Goal: Information Seeking & Learning: Learn about a topic

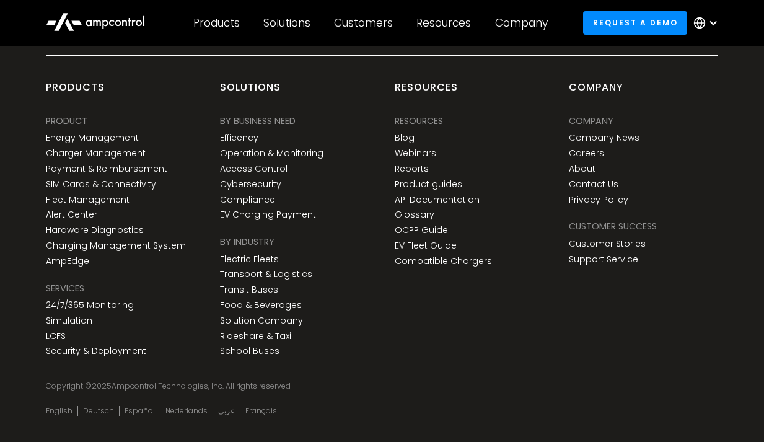
scroll to position [4867, 0]
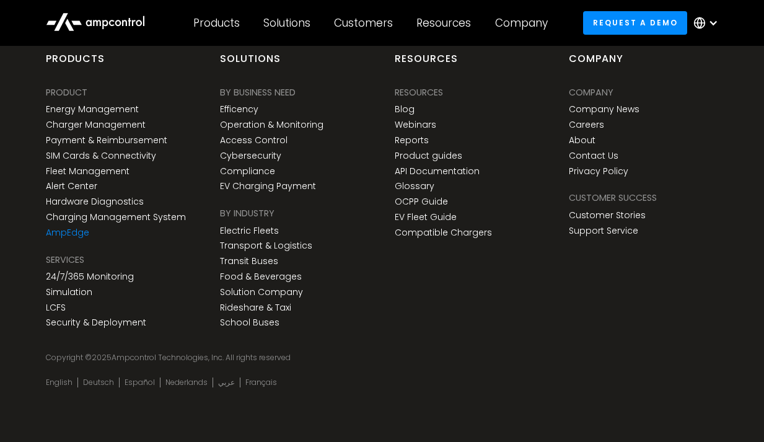
click at [79, 232] on link "AmpEdge" at bounding box center [67, 232] width 43 height 11
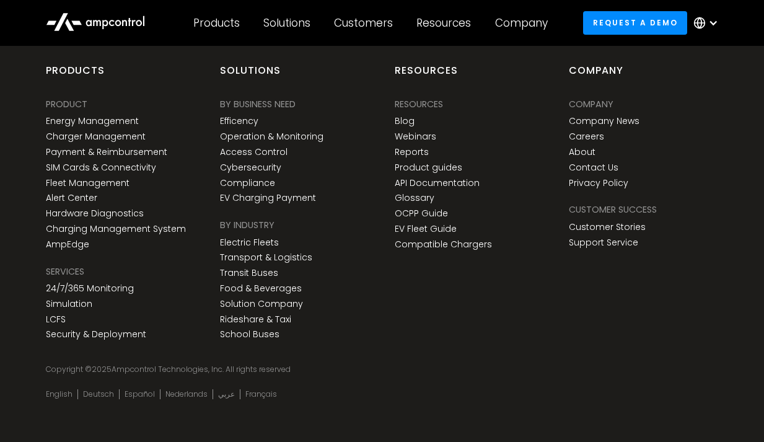
scroll to position [4925, 0]
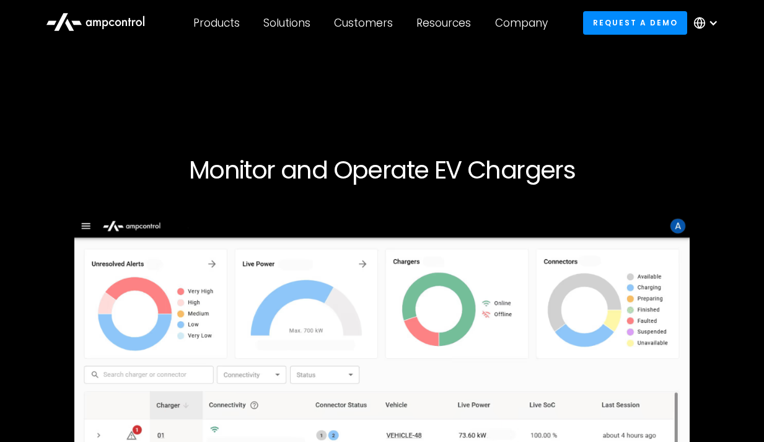
scroll to position [4867, 0]
